Goal: Use online tool/utility: Utilize a website feature to perform a specific function

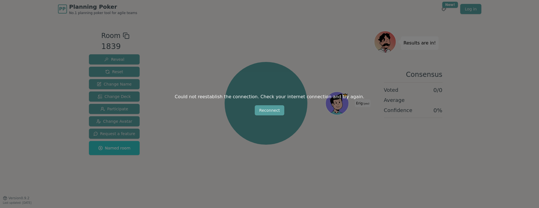
click at [277, 114] on button "Reconnect" at bounding box center [270, 110] width 30 height 10
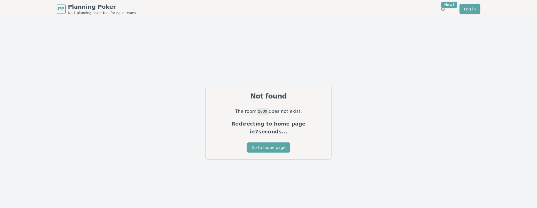
click at [274, 115] on p "The room 1839 does not exist." at bounding box center [268, 112] width 112 height 8
click at [269, 144] on button "Go to home page" at bounding box center [268, 147] width 43 height 10
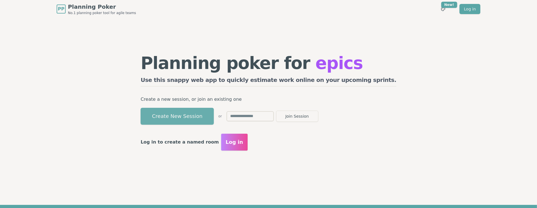
click at [205, 117] on button "Create New Session" at bounding box center [176, 116] width 73 height 17
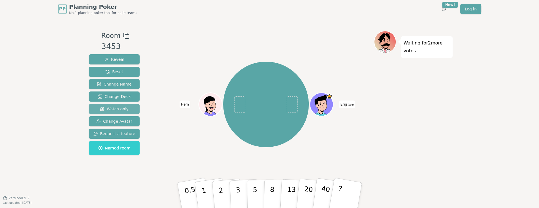
click at [114, 110] on span "Watch only" at bounding box center [114, 109] width 29 height 6
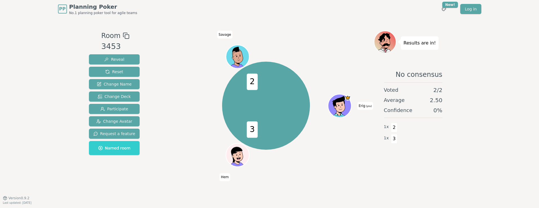
click at [195, 18] on div "Room 3453 Reveal Reset Change Name Change Deck Participate Change Avatar Reques…" at bounding box center [270, 108] width 366 height 180
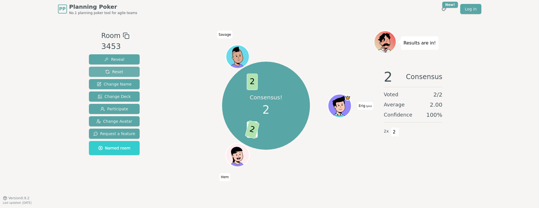
click at [117, 71] on span "Reset" at bounding box center [114, 72] width 18 height 6
